Goal: Transaction & Acquisition: Purchase product/service

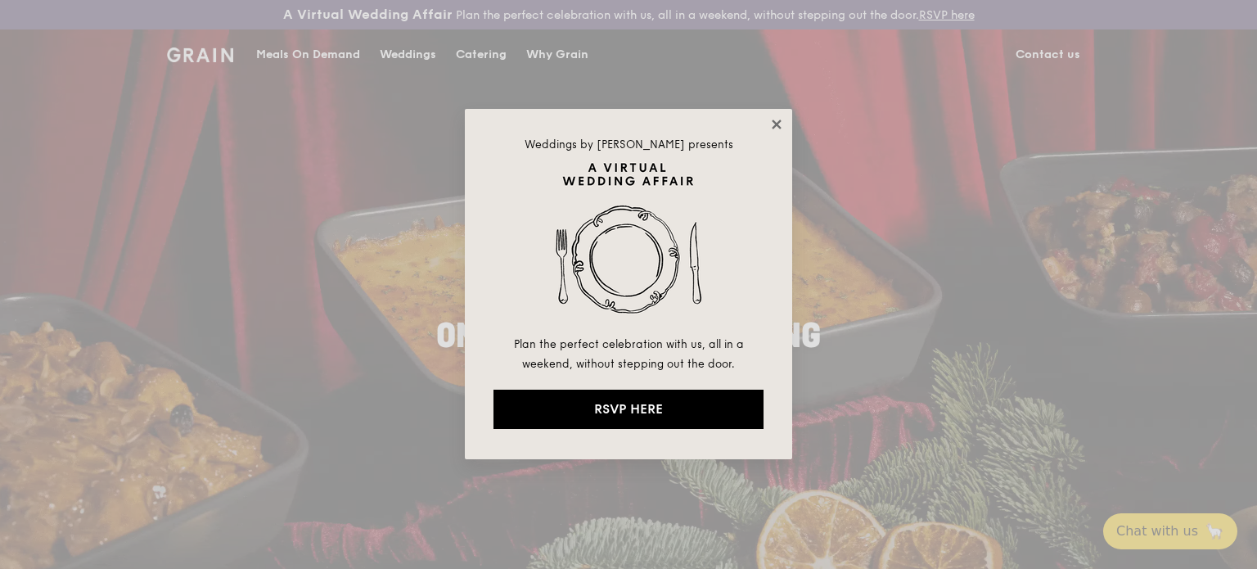
click at [774, 124] on icon at bounding box center [776, 124] width 15 height 15
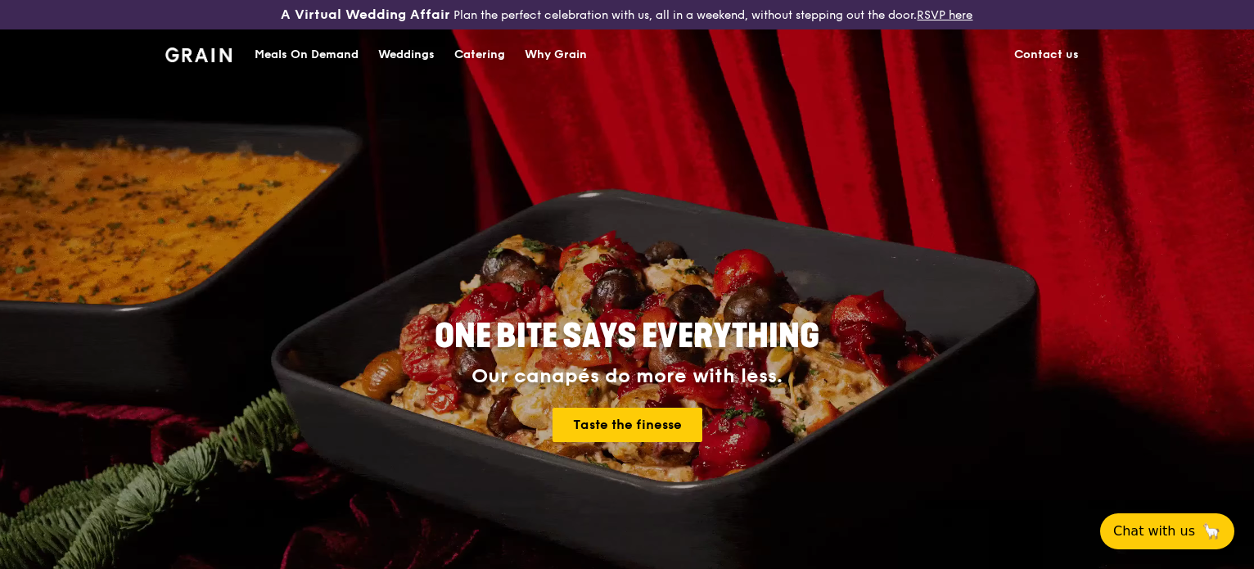
click at [460, 47] on div "Catering" at bounding box center [479, 54] width 51 height 49
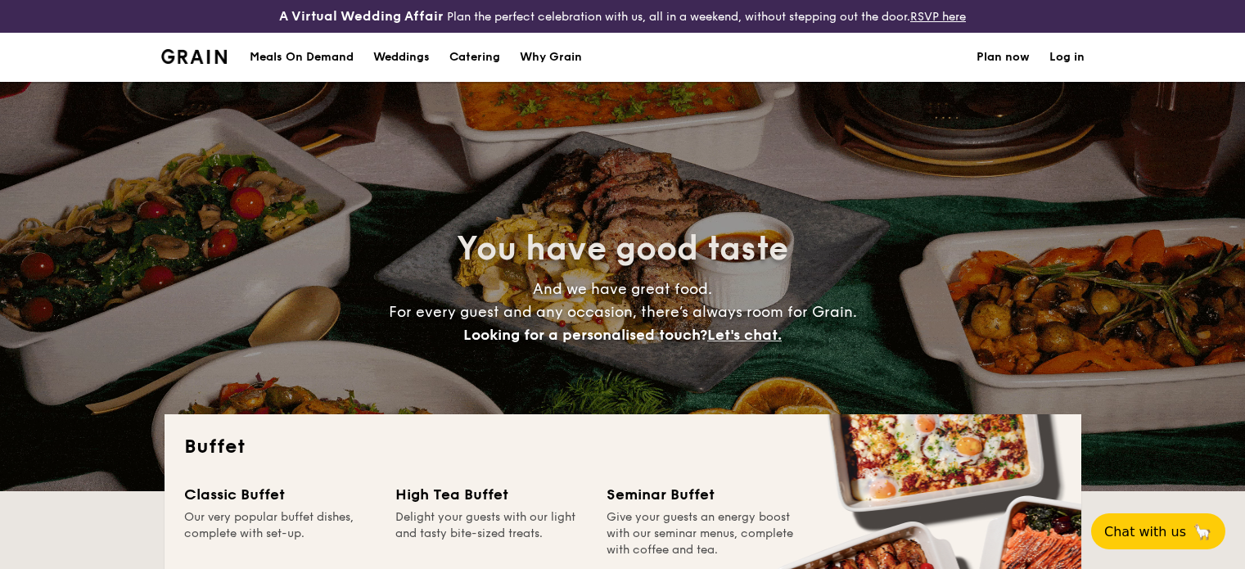
select select
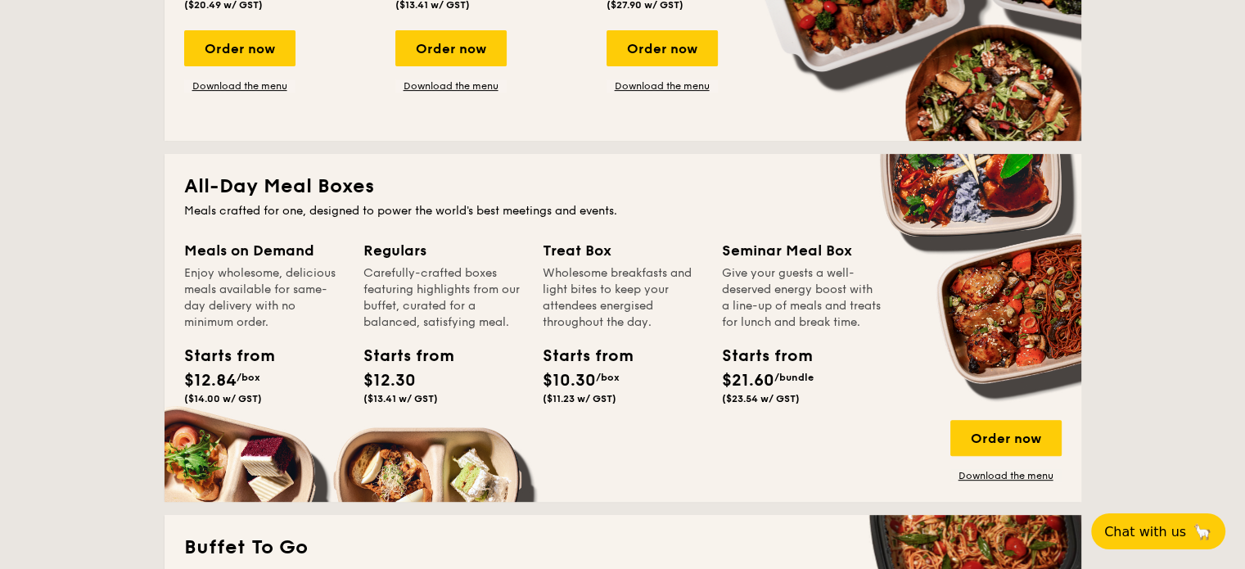
scroll to position [664, 0]
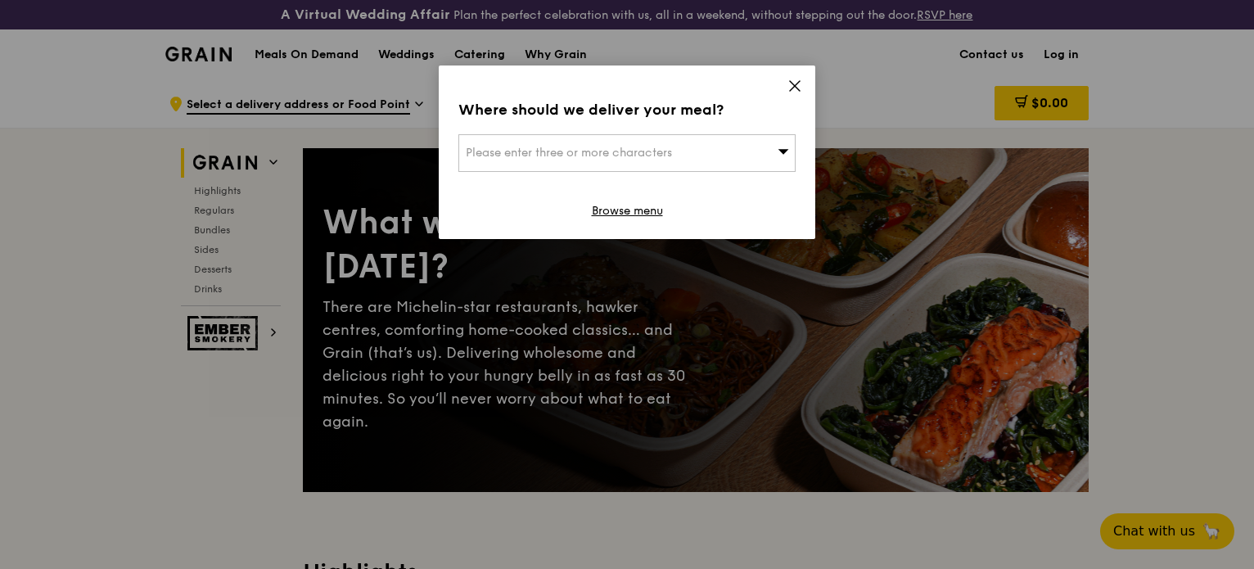
click at [794, 88] on icon at bounding box center [794, 86] width 15 height 15
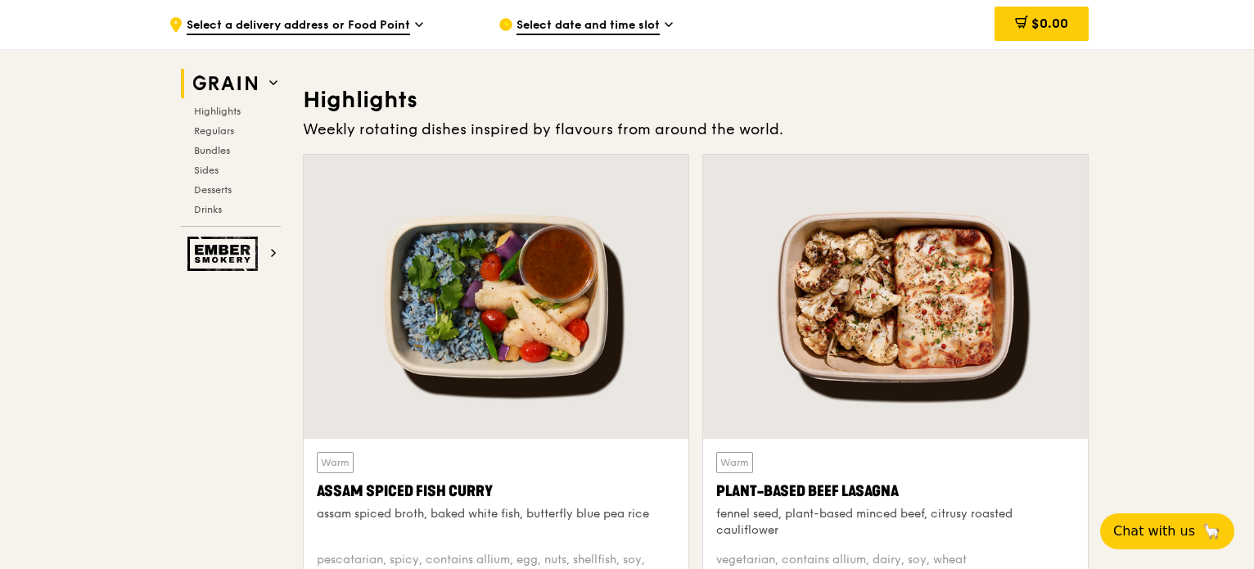
scroll to position [473, 0]
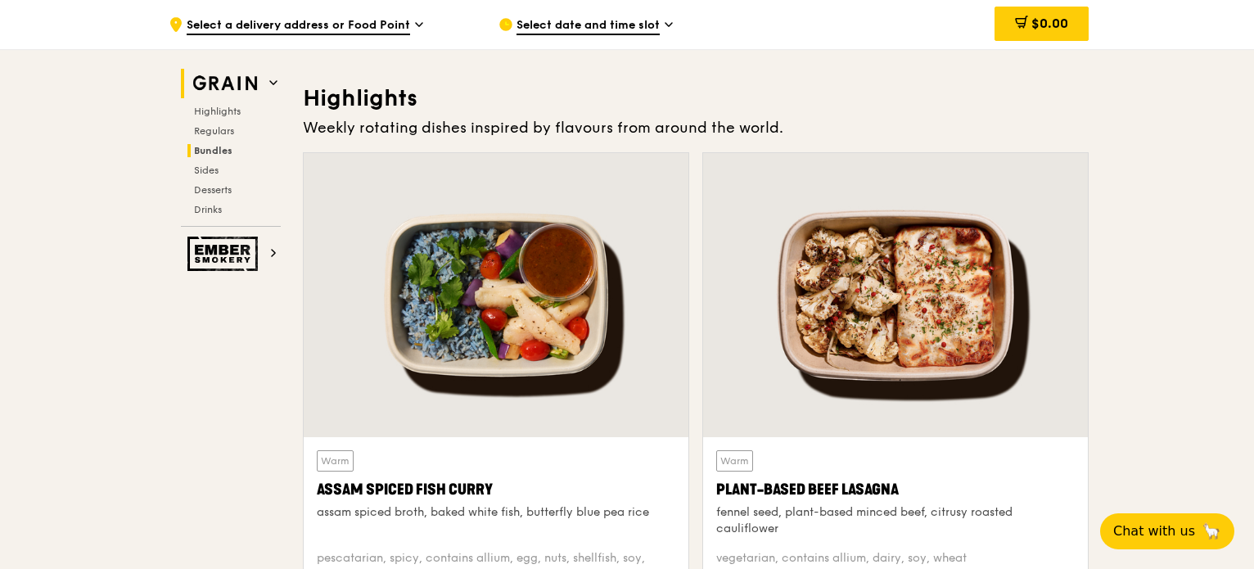
click at [216, 147] on span "Bundles" at bounding box center [213, 150] width 38 height 11
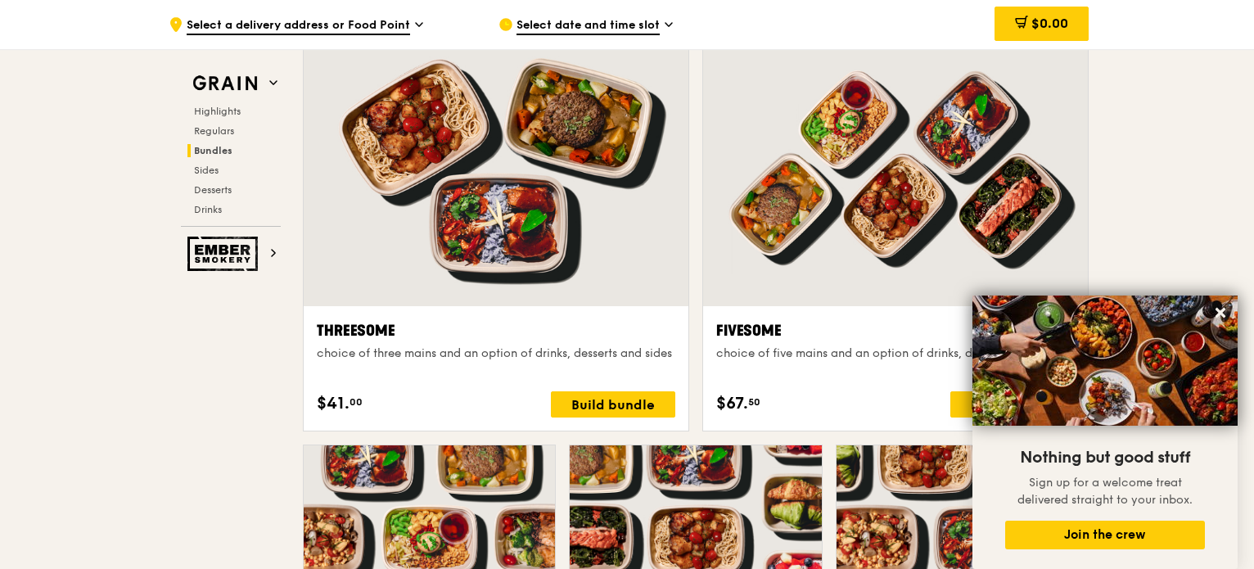
scroll to position [2939, 0]
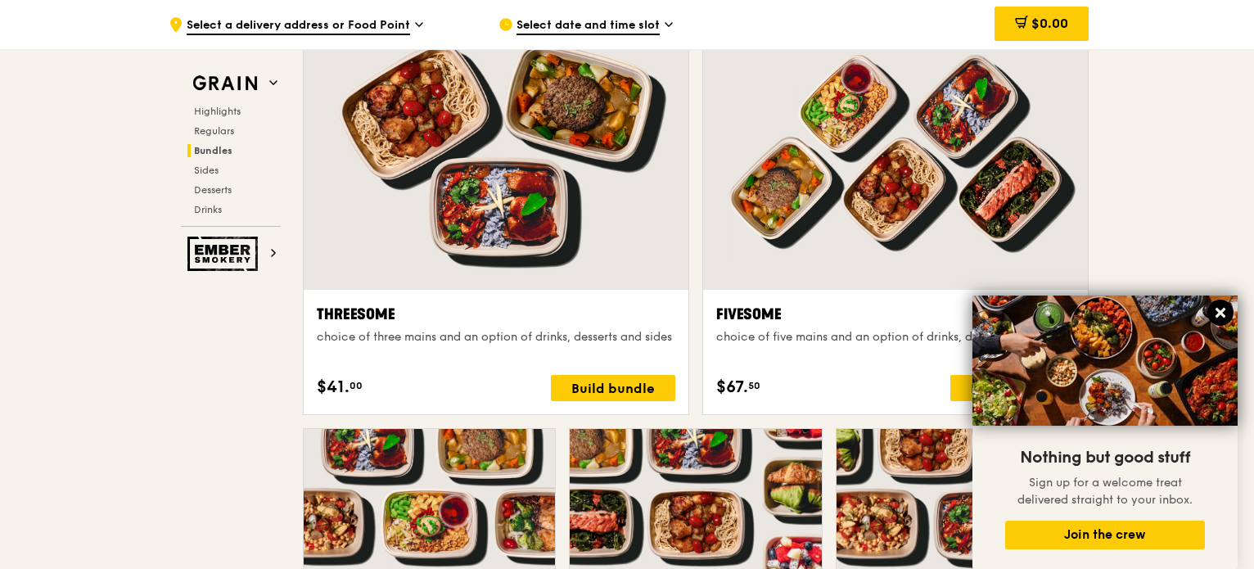
click at [1225, 307] on icon at bounding box center [1220, 312] width 15 height 15
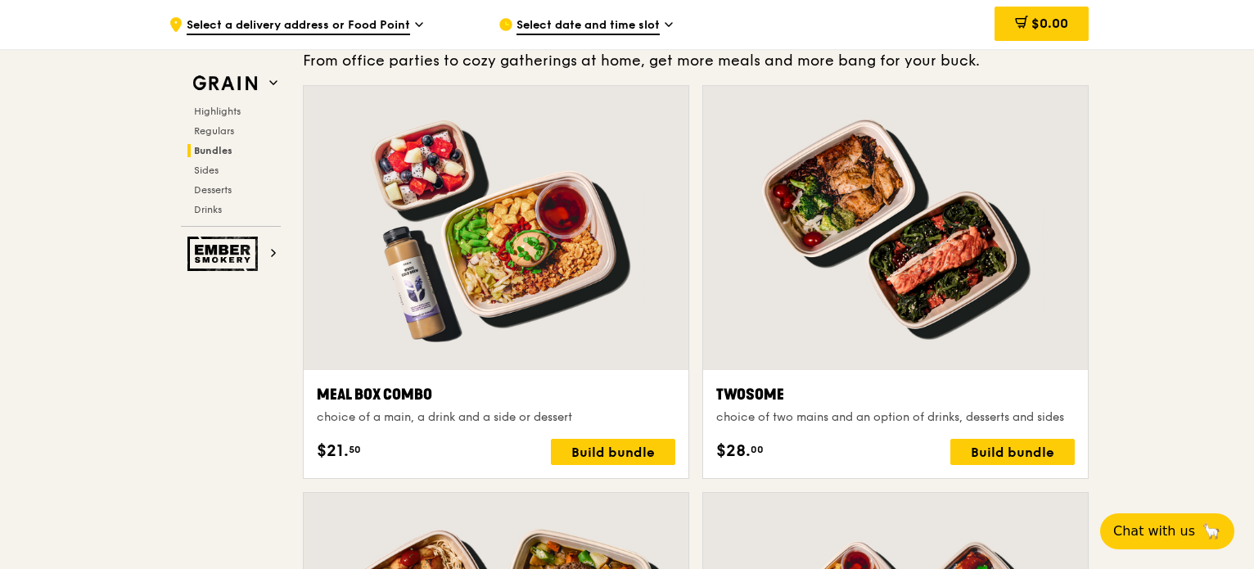
scroll to position [2452, 0]
click at [228, 134] on span "Regulars" at bounding box center [215, 130] width 43 height 11
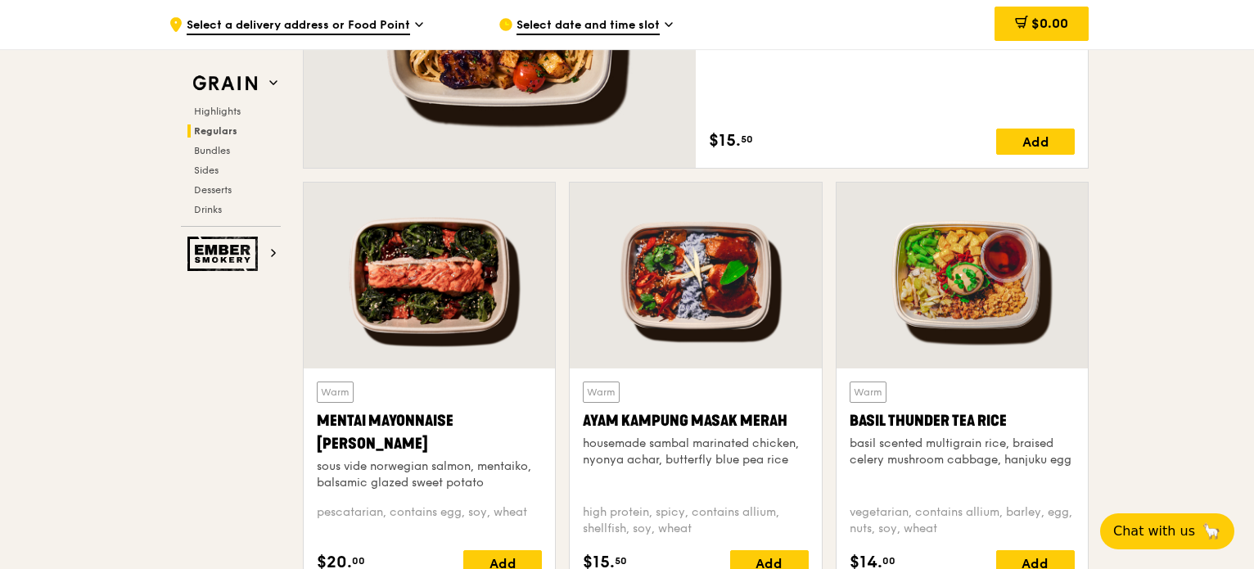
scroll to position [1383, 0]
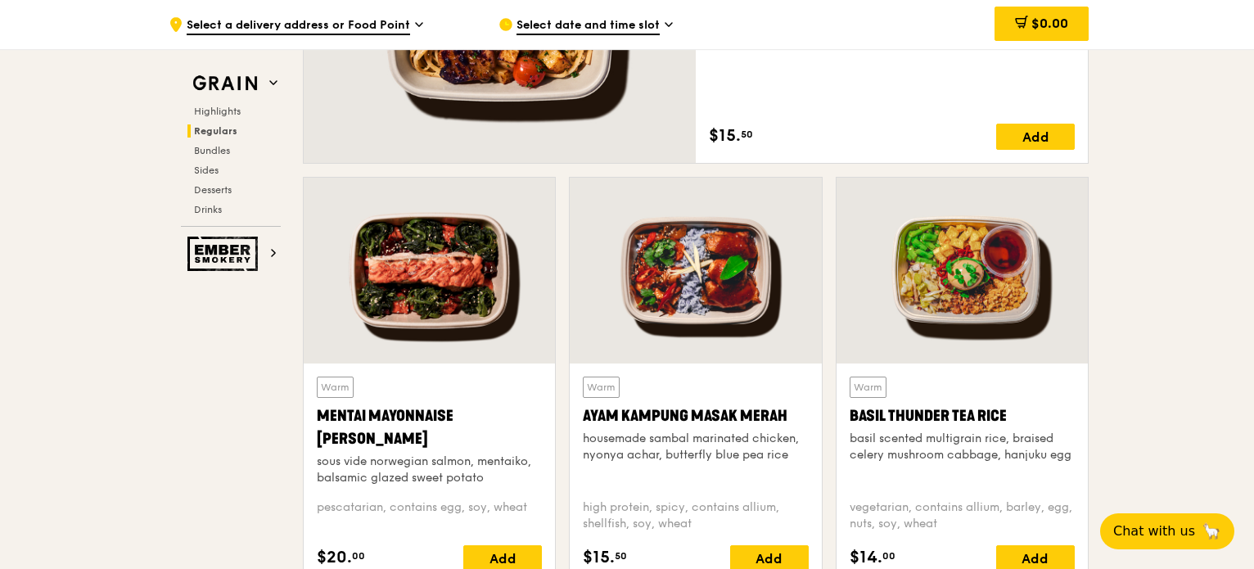
click at [454, 326] on div at bounding box center [429, 271] width 251 height 186
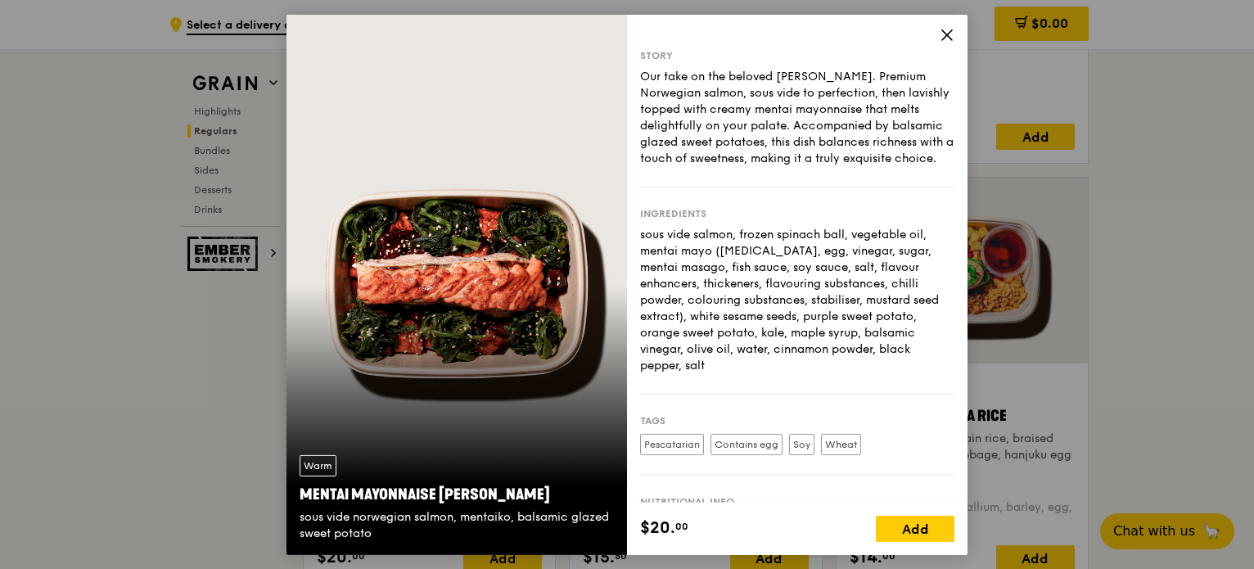
click at [943, 35] on icon at bounding box center [947, 34] width 15 height 15
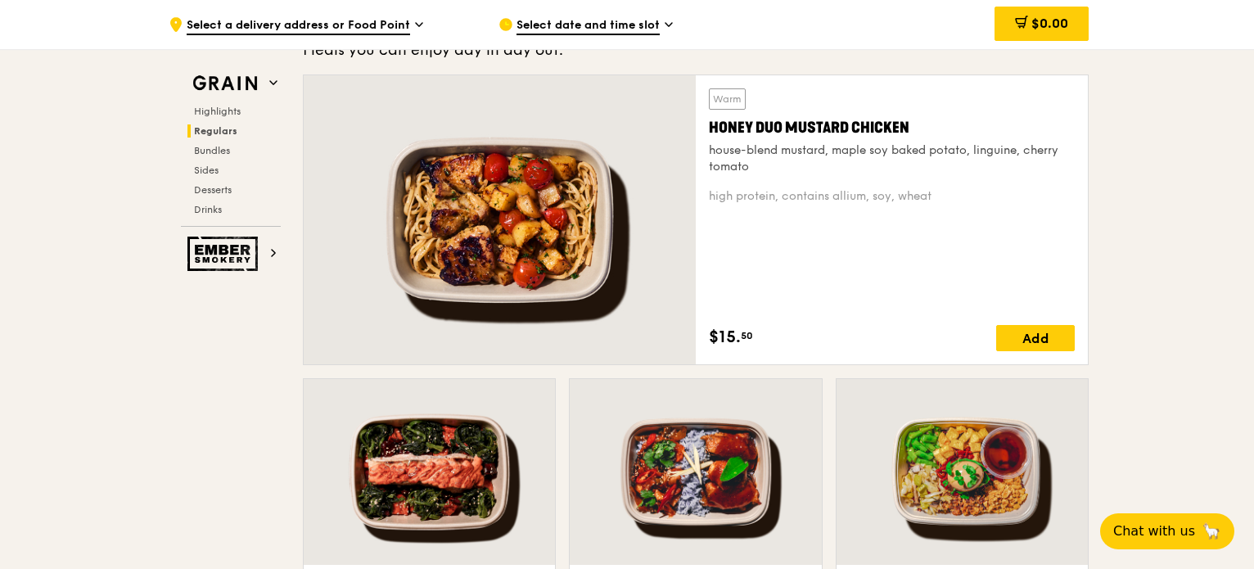
scroll to position [1181, 0]
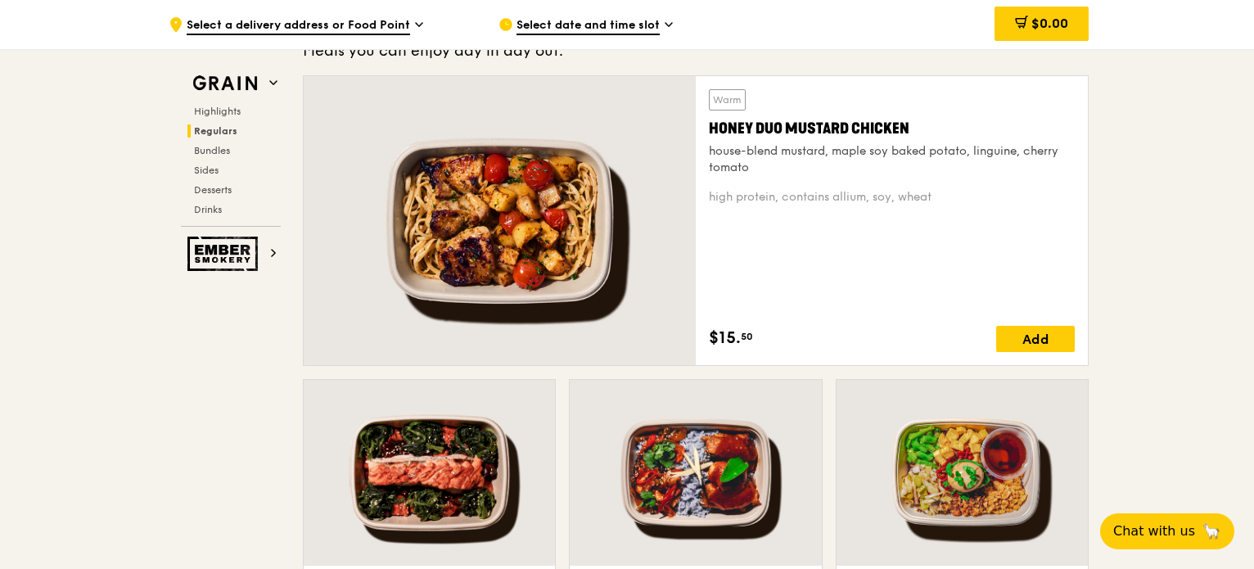
click at [566, 236] on div at bounding box center [500, 220] width 392 height 289
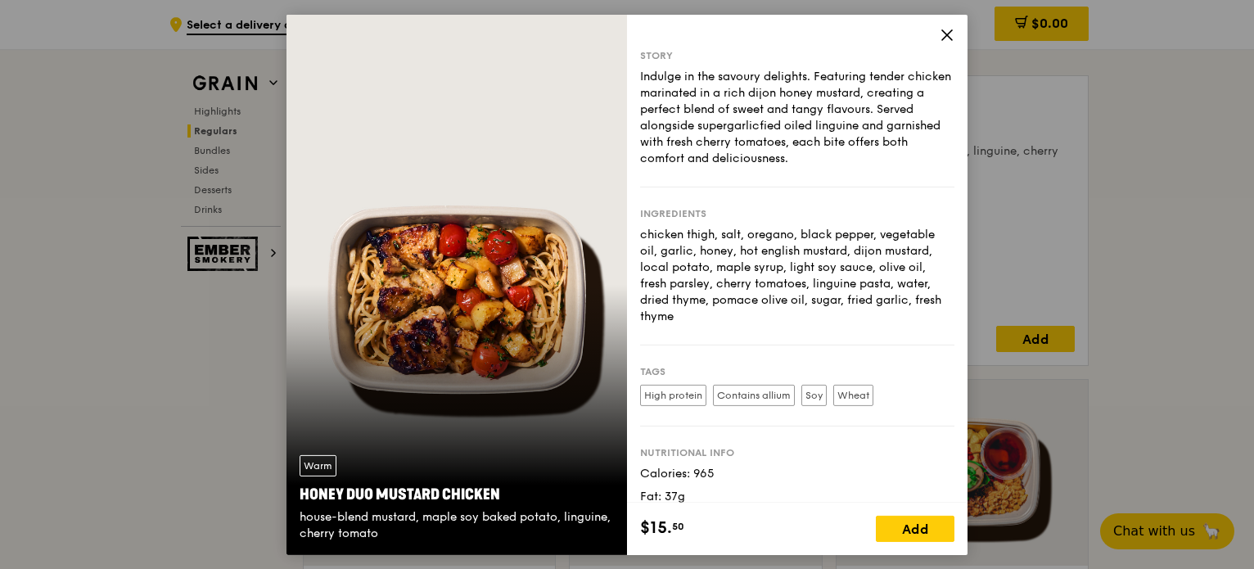
click at [946, 29] on icon at bounding box center [947, 34] width 15 height 15
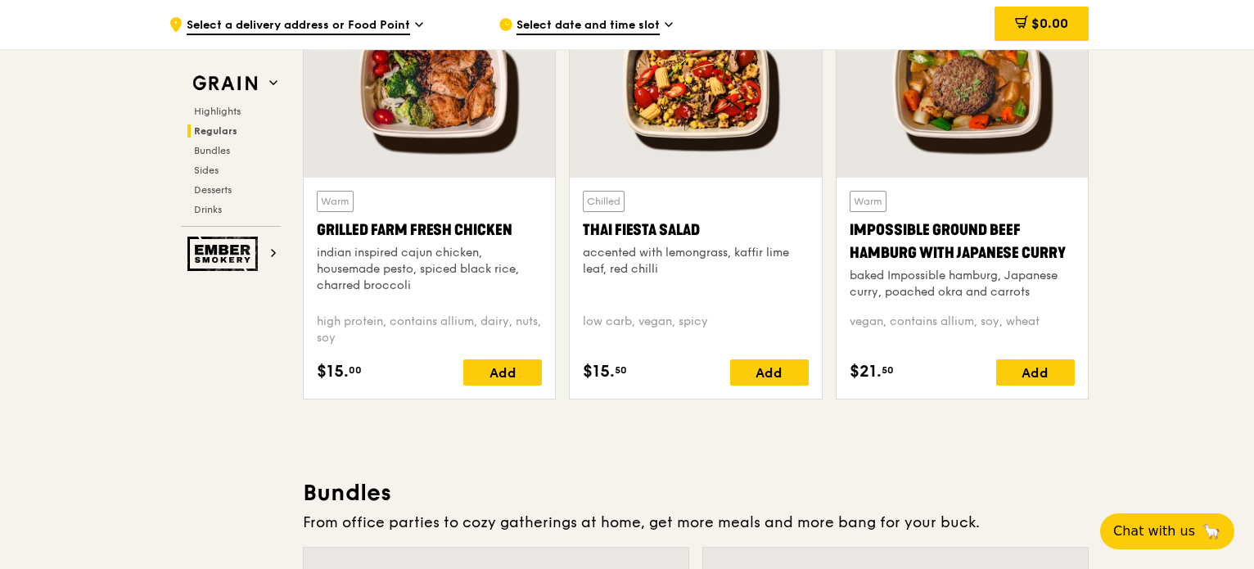
scroll to position [1876, 0]
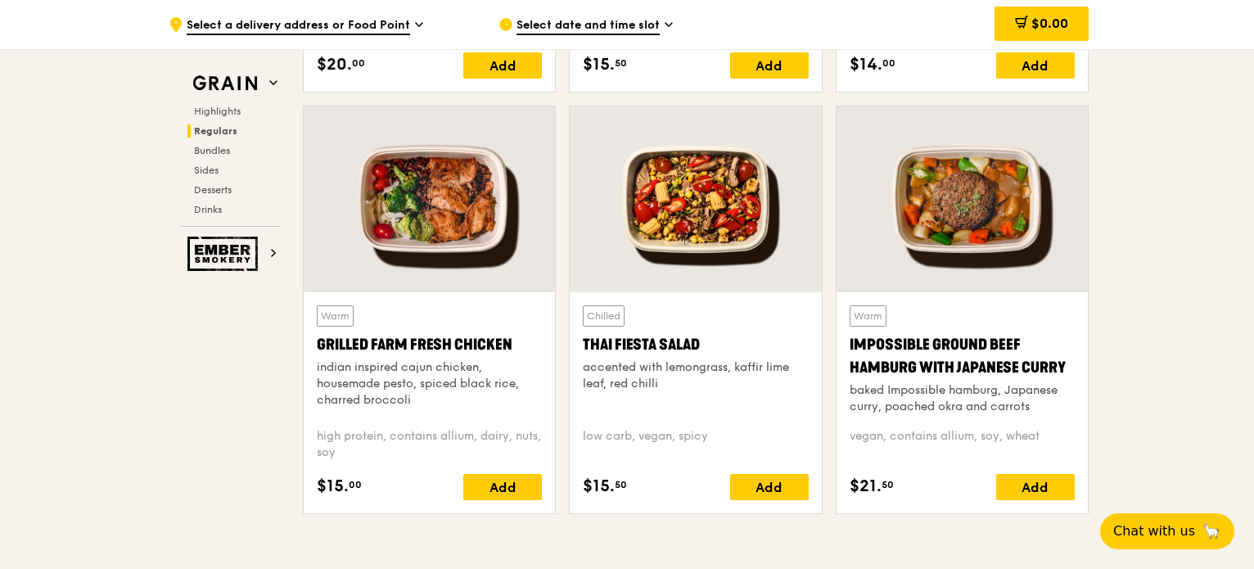
click at [433, 207] on div at bounding box center [429, 199] width 251 height 186
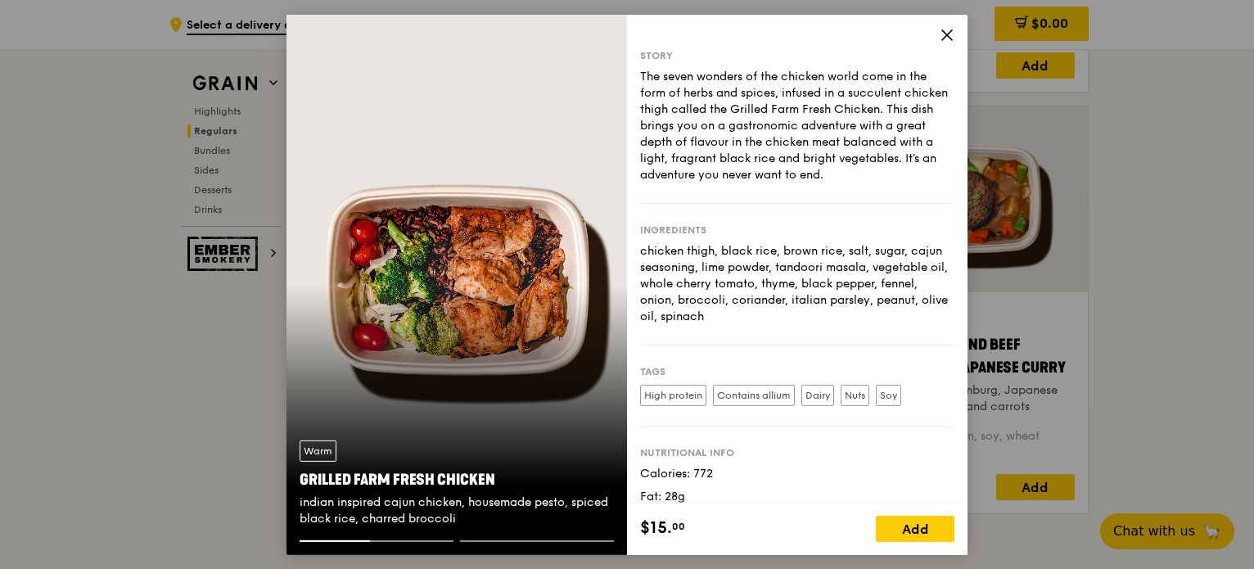
click at [952, 35] on icon at bounding box center [947, 34] width 15 height 15
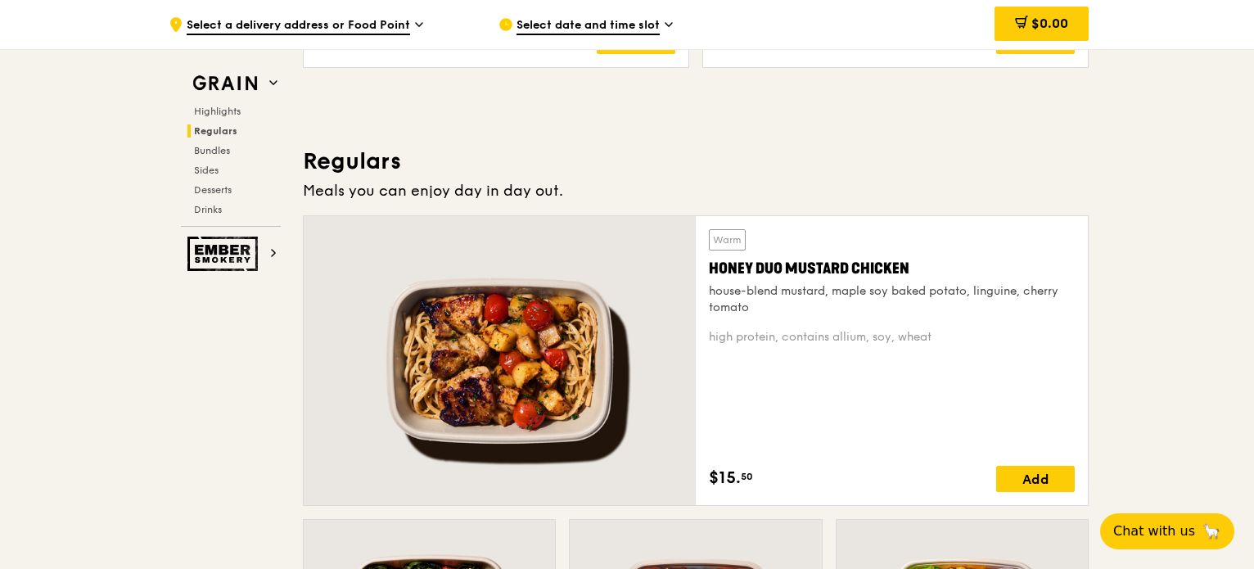
scroll to position [1234, 0]
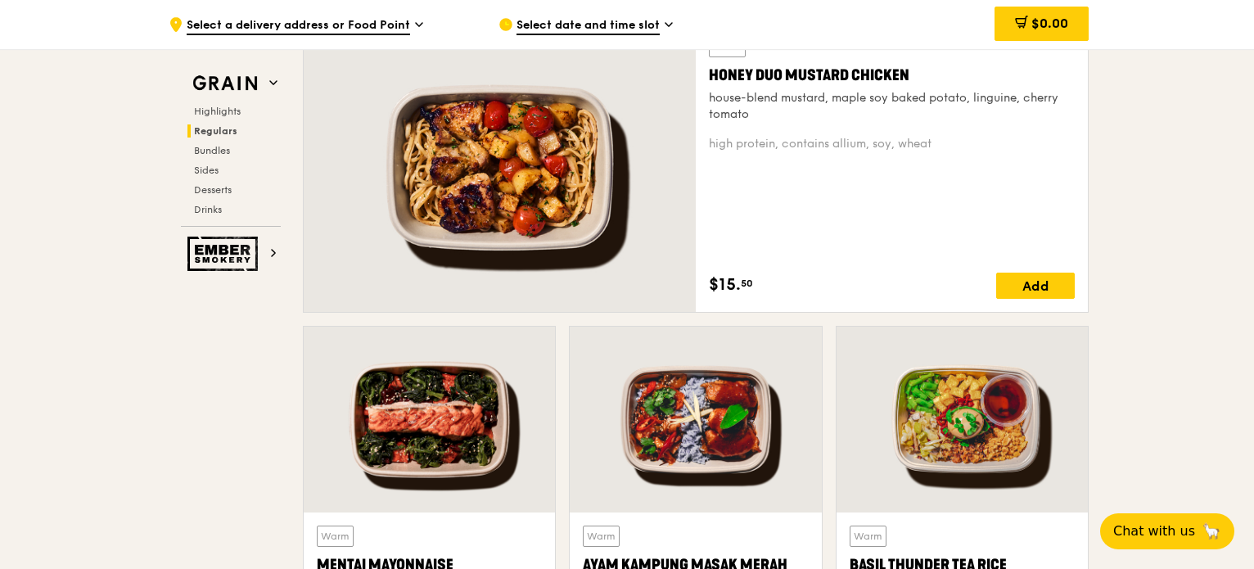
click at [435, 431] on div at bounding box center [429, 420] width 251 height 186
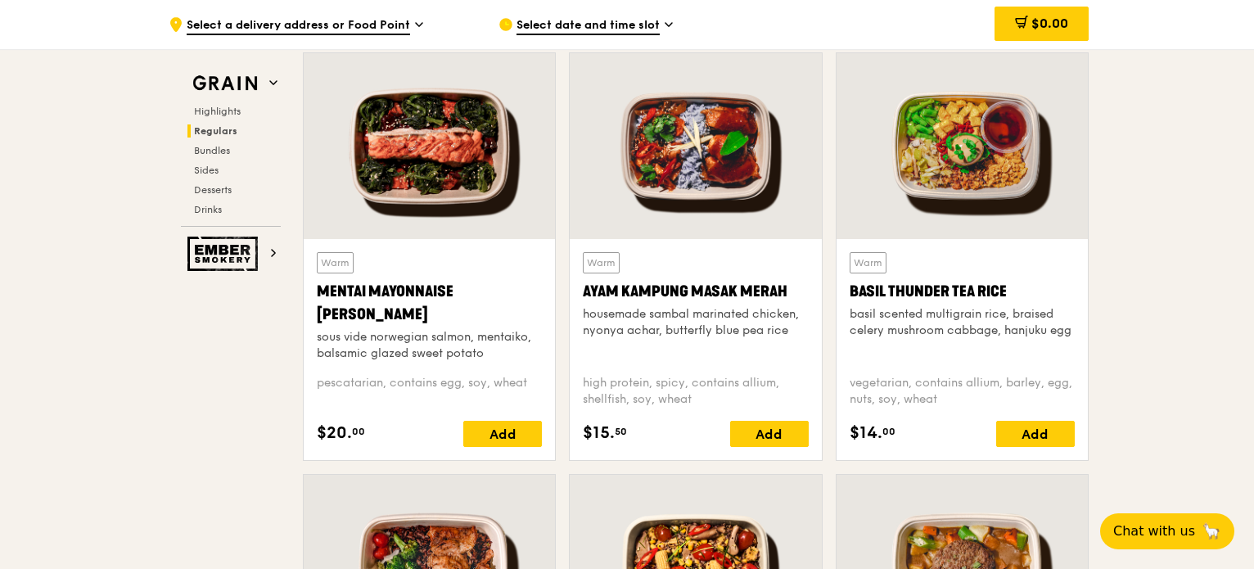
scroll to position [1511, 0]
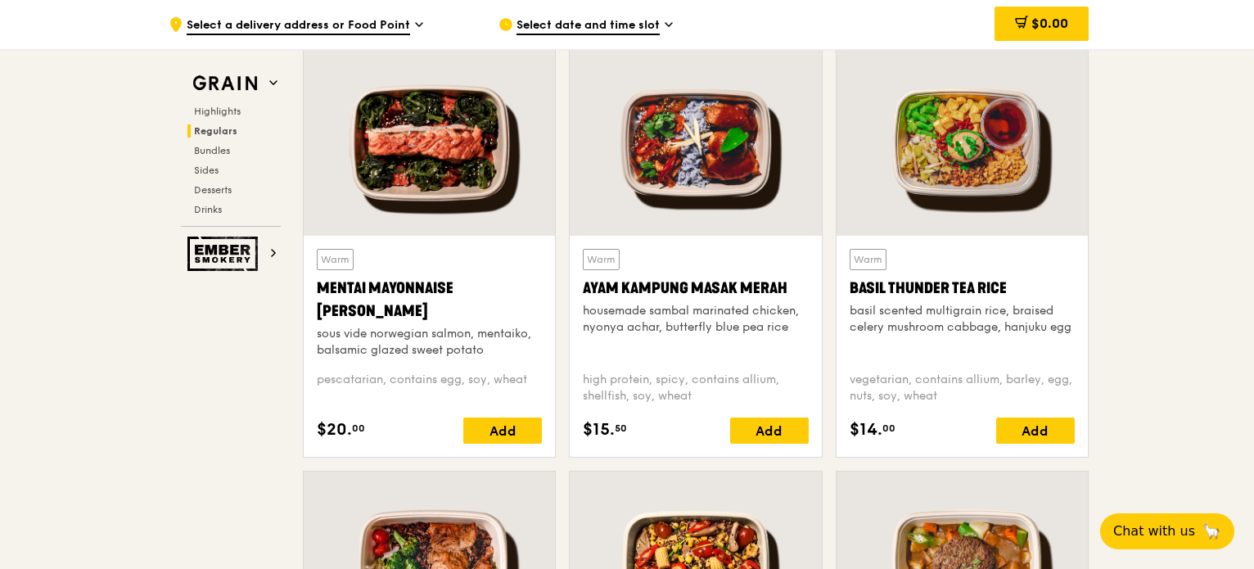
click at [743, 117] on div at bounding box center [695, 143] width 251 height 186
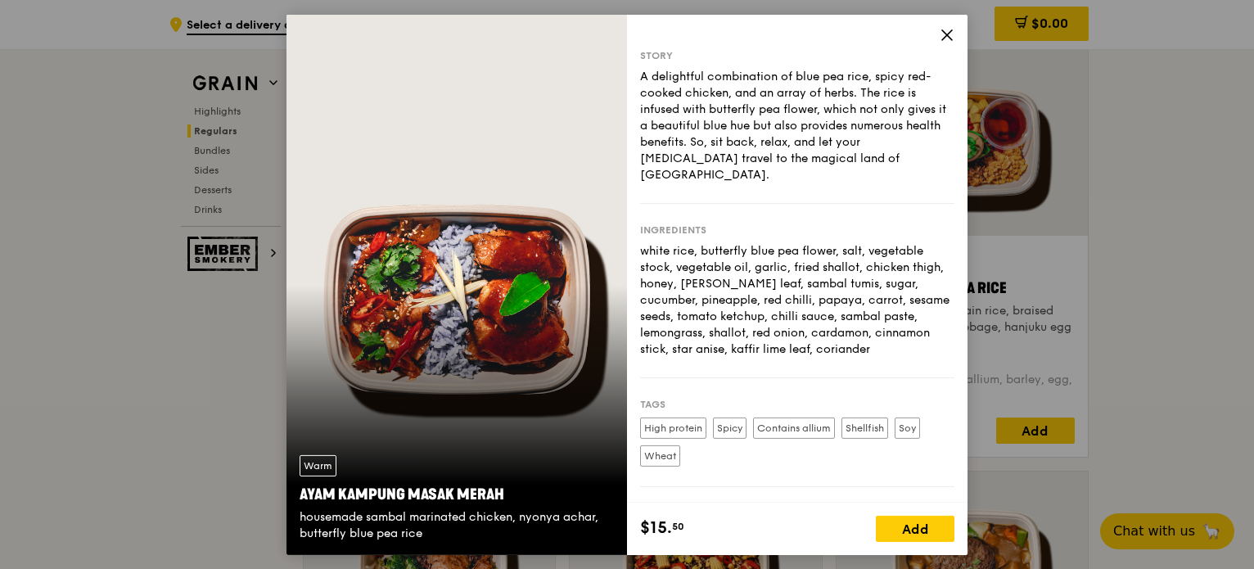
click at [952, 38] on icon at bounding box center [947, 34] width 15 height 15
